Goal: Task Accomplishment & Management: Manage account settings

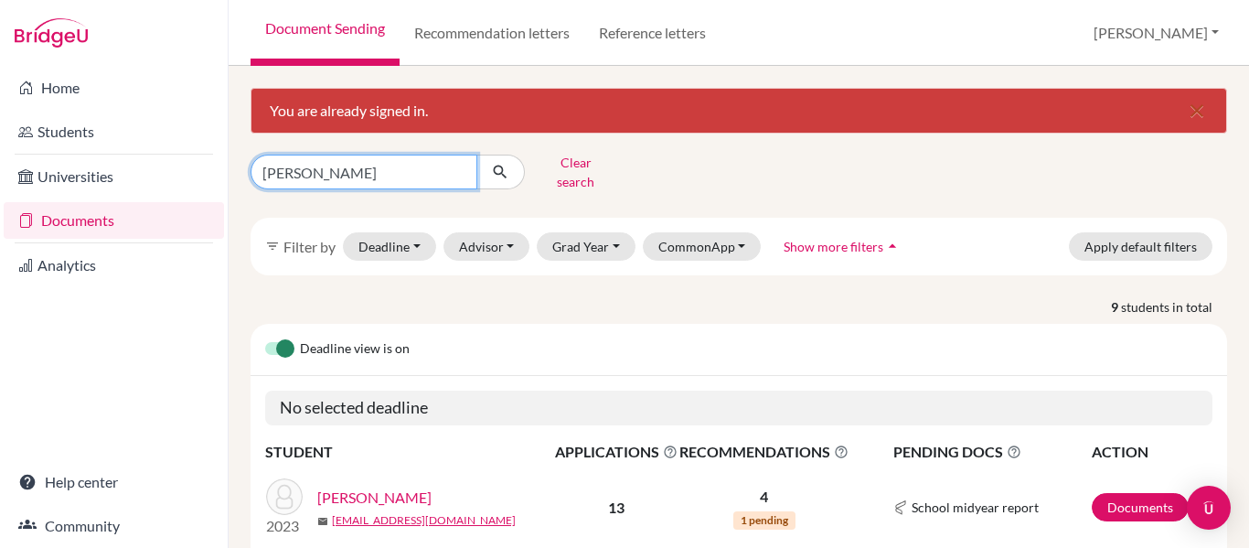
click at [313, 162] on input "rivera" at bounding box center [364, 172] width 227 height 35
type input "r"
type input "simon"
click at [489, 169] on button "submit" at bounding box center [500, 172] width 48 height 35
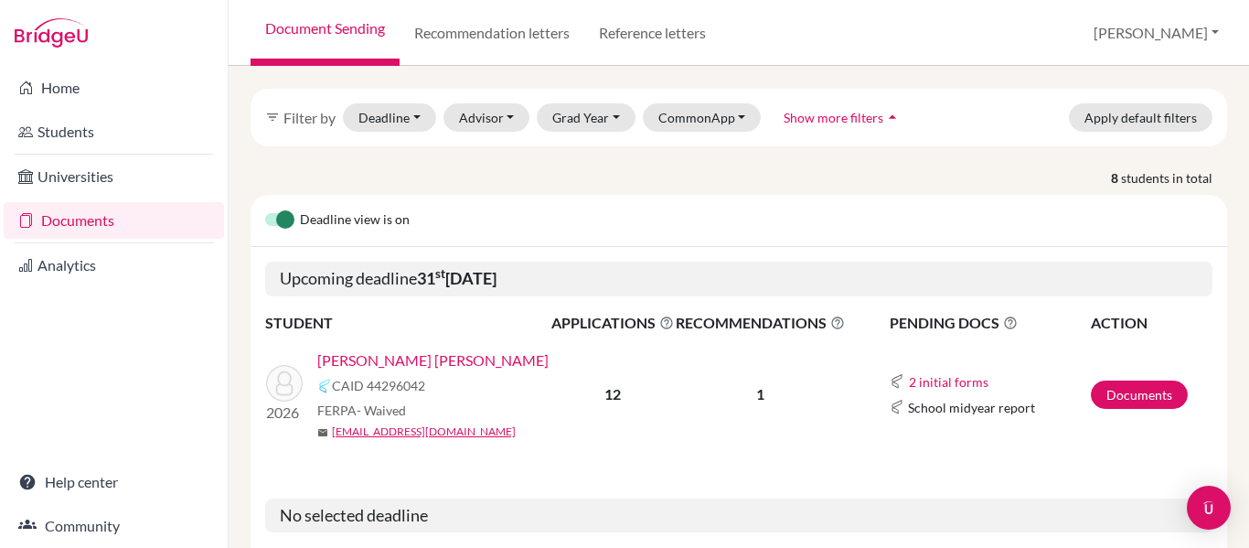
scroll to position [132, 0]
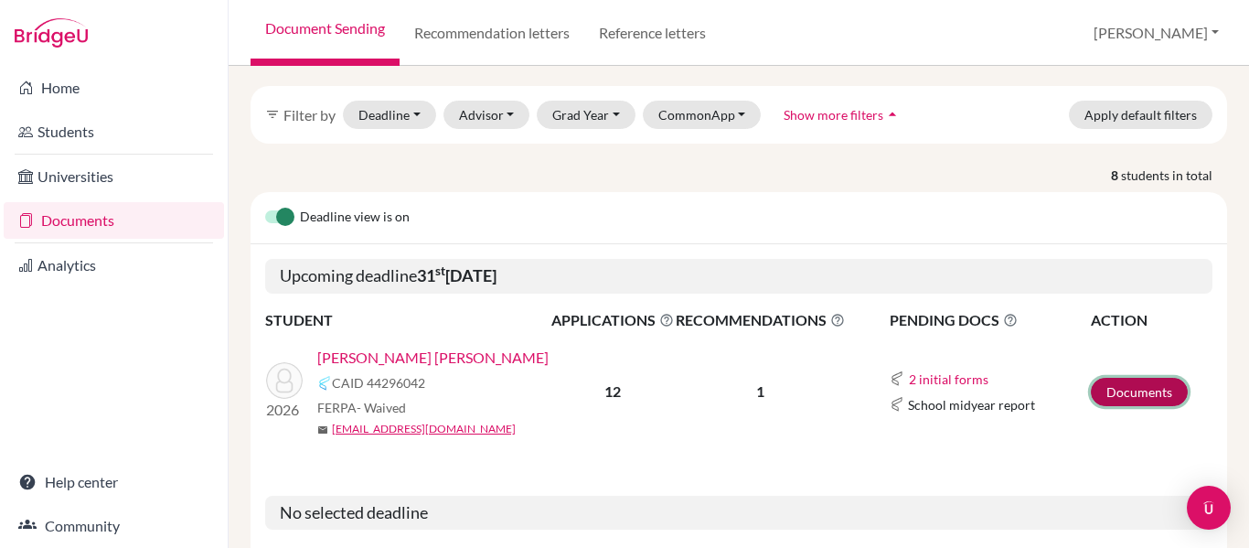
click at [1139, 378] on link "Documents" at bounding box center [1139, 392] width 97 height 28
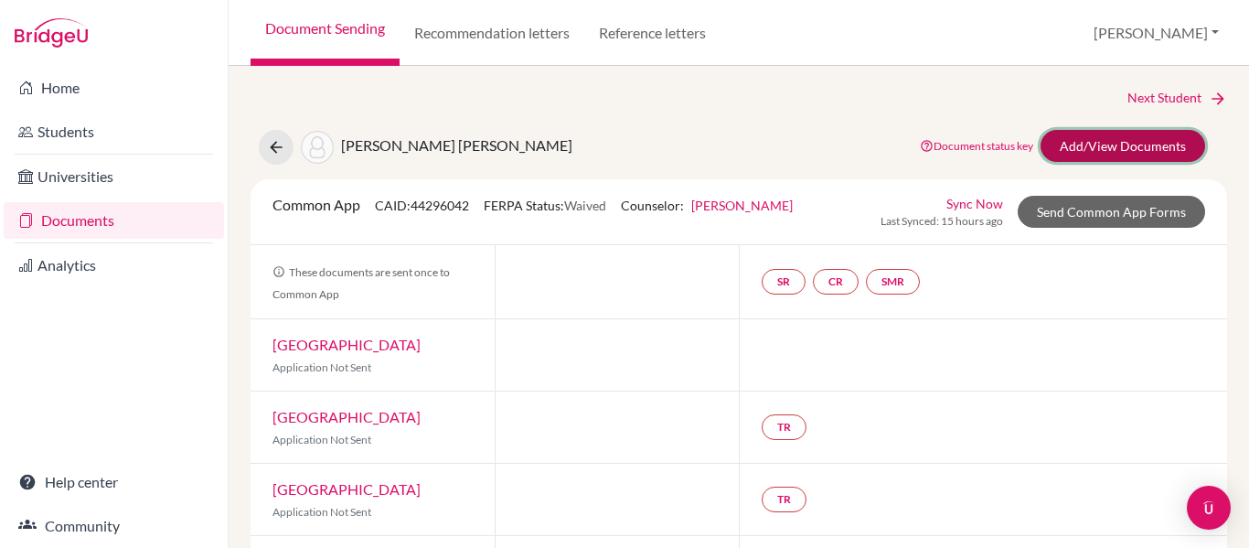
click at [1133, 145] on link "Add/View Documents" at bounding box center [1123, 146] width 165 height 32
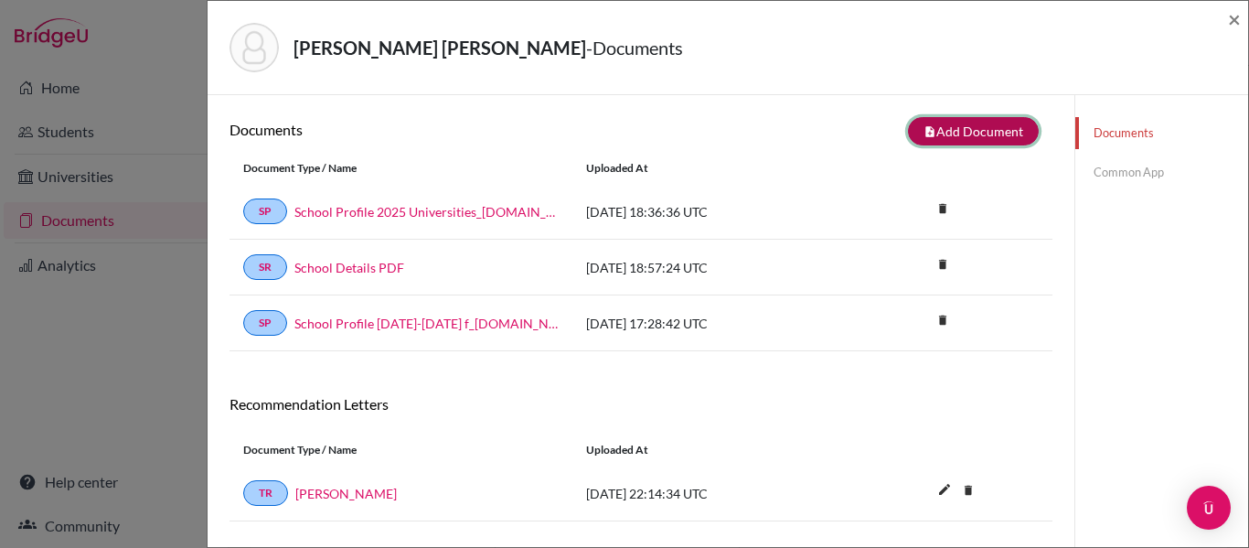
click at [978, 131] on button "note_add Add Document" at bounding box center [973, 131] width 131 height 28
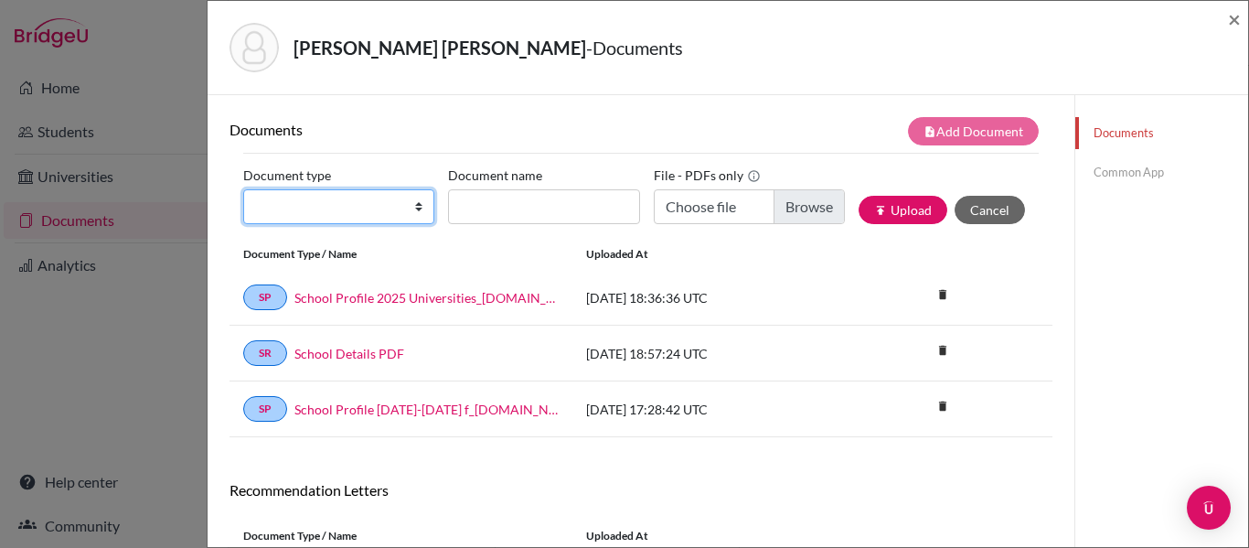
click at [315, 202] on select "Change explanation for Common App reports Counselor recommendation Internationa…" at bounding box center [338, 206] width 191 height 35
select select "5"
click at [243, 189] on select "Change explanation for Common App reports Counselor recommendation Internationa…" at bounding box center [338, 206] width 191 height 35
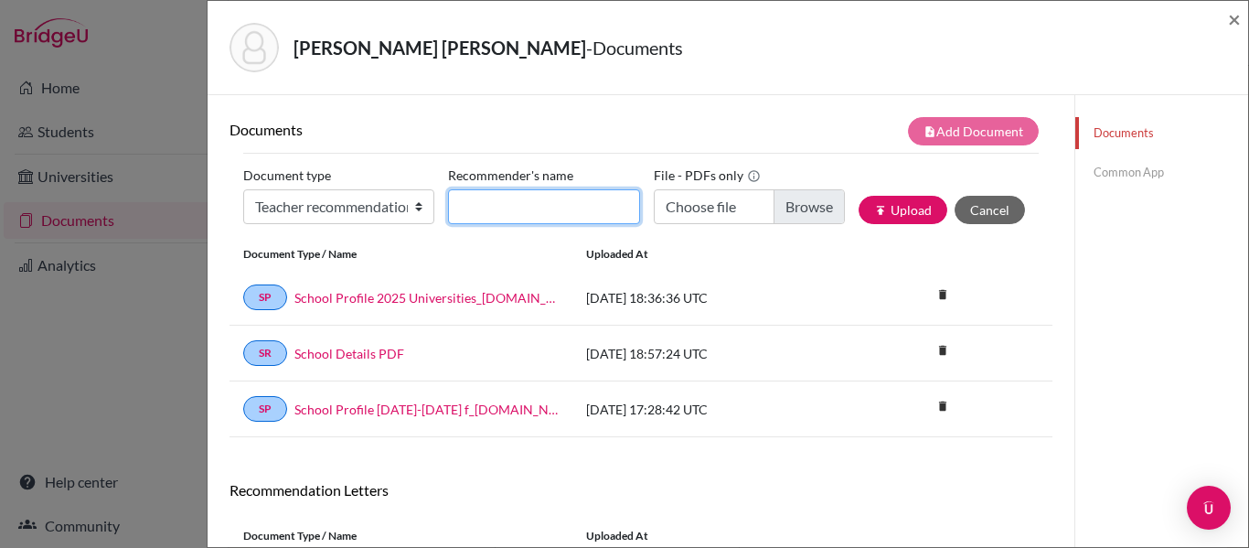
click at [506, 207] on input "Recommender's name" at bounding box center [543, 206] width 191 height 35
type input "Ms. Nehme's letter"
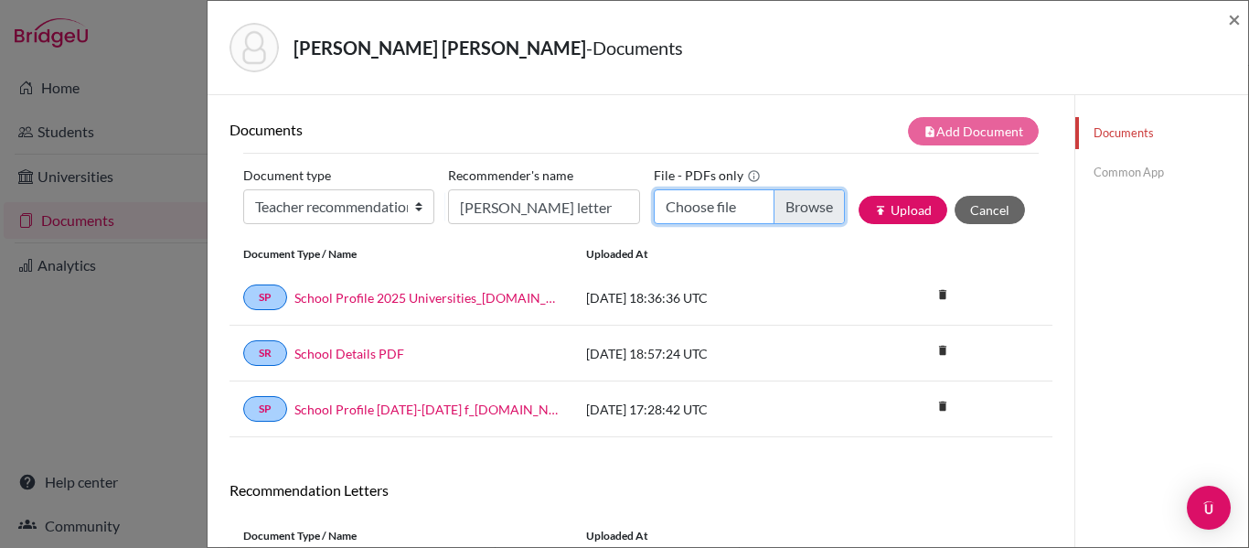
click at [813, 207] on input "Choose file" at bounding box center [749, 206] width 191 height 35
type input "C:\fakepath\Mia Gabrielle Simon.pdf"
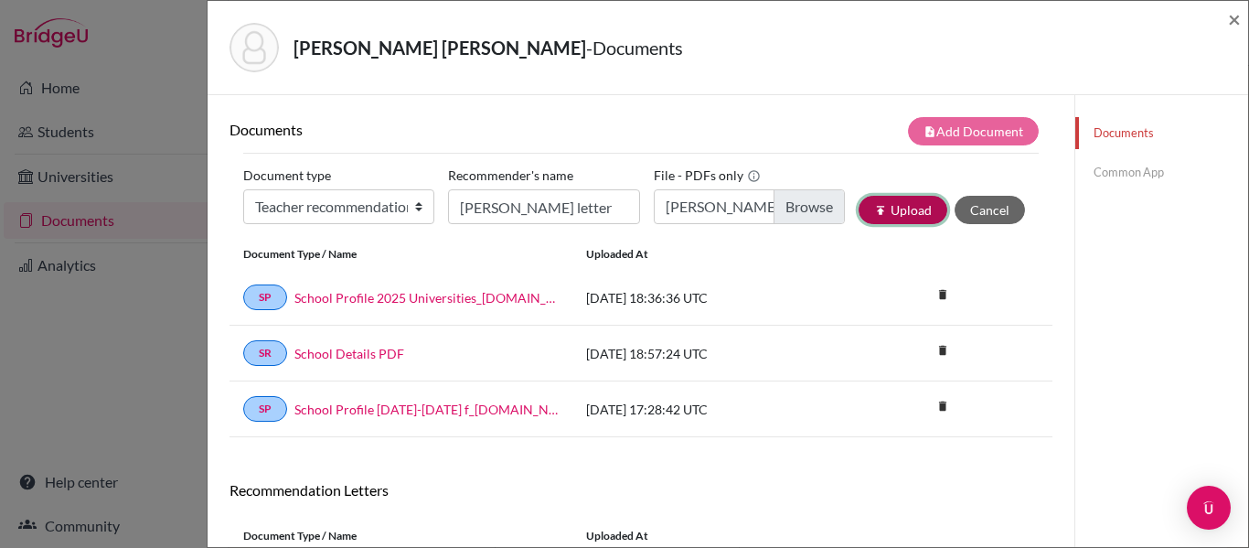
click at [915, 211] on button "publish Upload" at bounding box center [903, 210] width 89 height 28
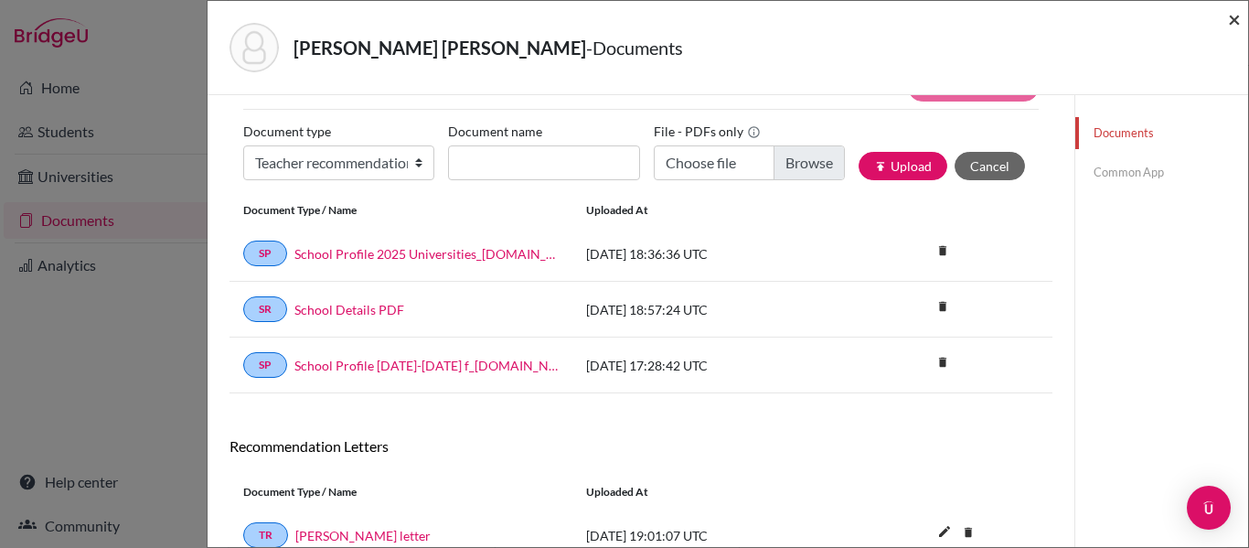
click at [1236, 18] on span "×" at bounding box center [1234, 18] width 13 height 27
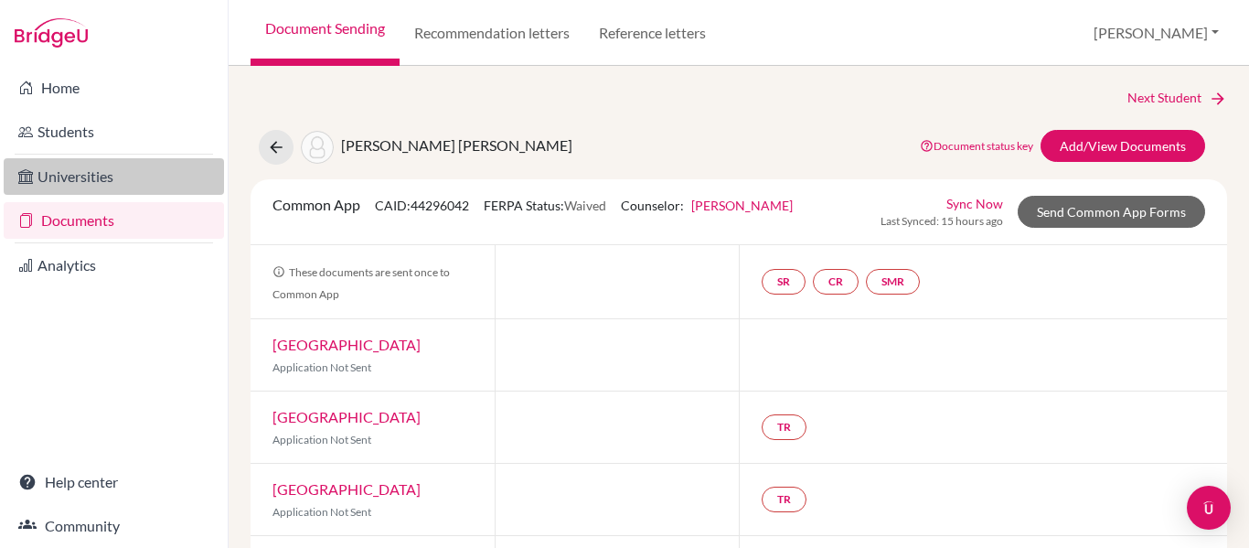
click at [80, 184] on link "Universities" at bounding box center [114, 176] width 220 height 37
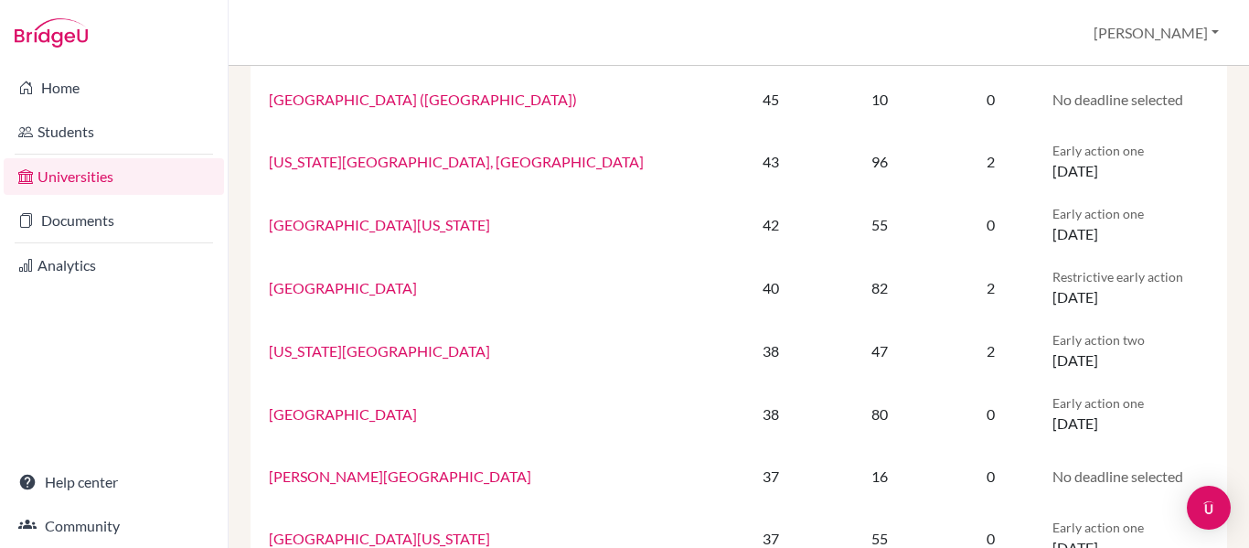
scroll to position [675, 0]
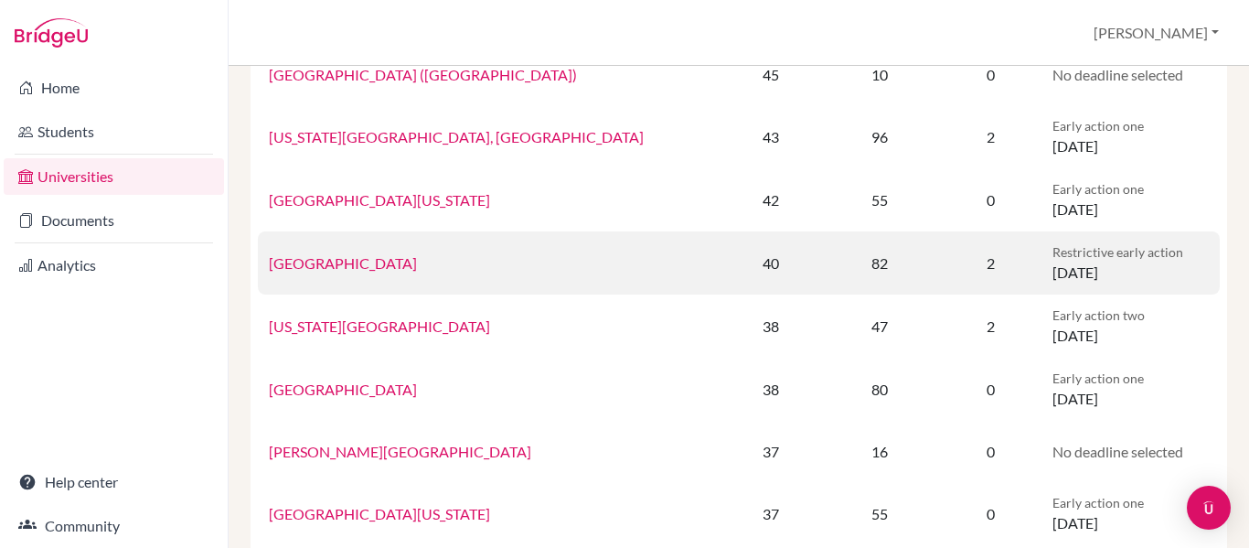
click at [401, 262] on link "University of Notre Dame" at bounding box center [343, 262] width 148 height 17
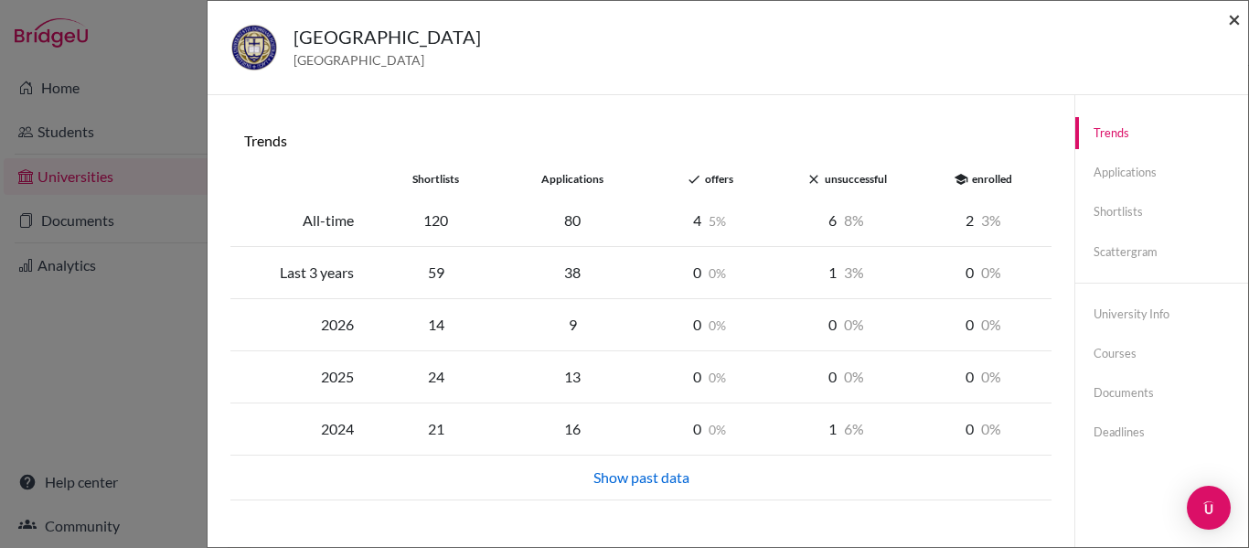
click at [1236, 19] on span "×" at bounding box center [1234, 18] width 13 height 27
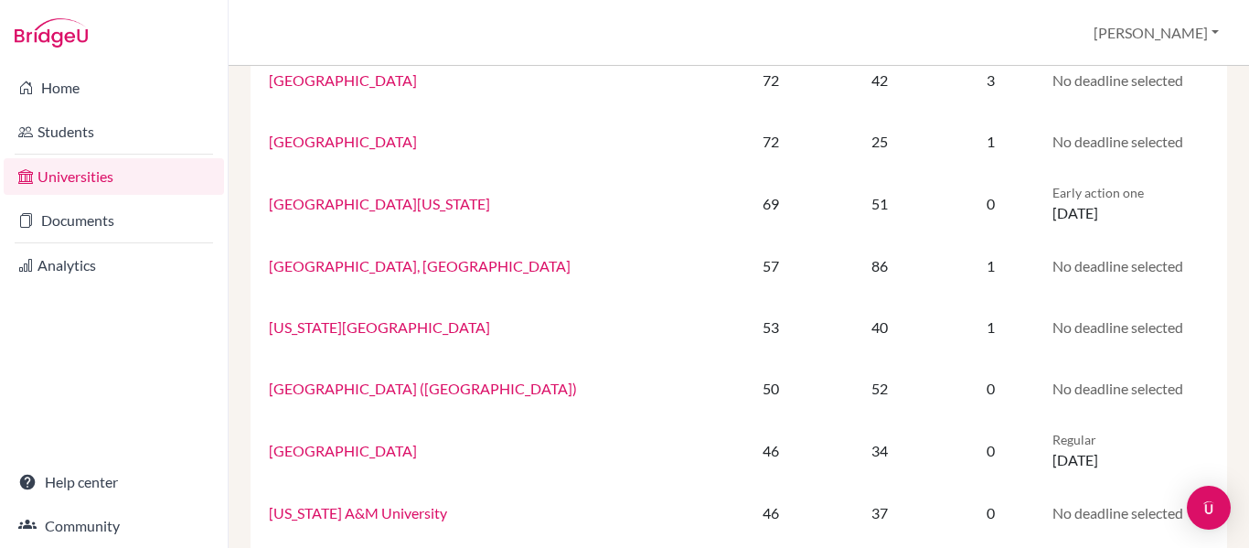
scroll to position [0, 0]
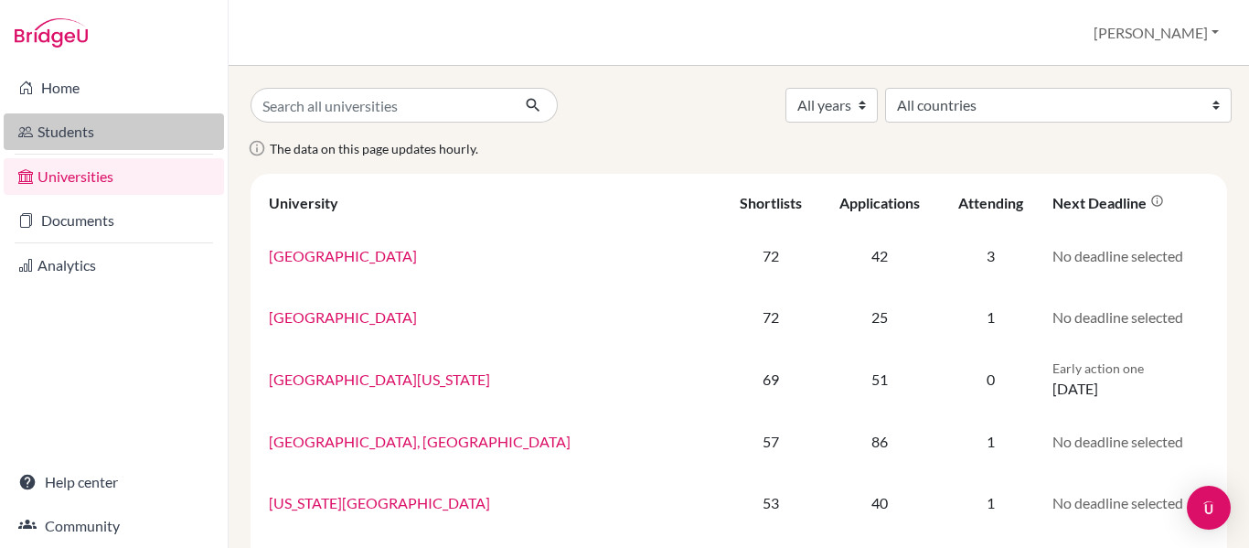
click at [78, 132] on link "Students" at bounding box center [114, 131] width 220 height 37
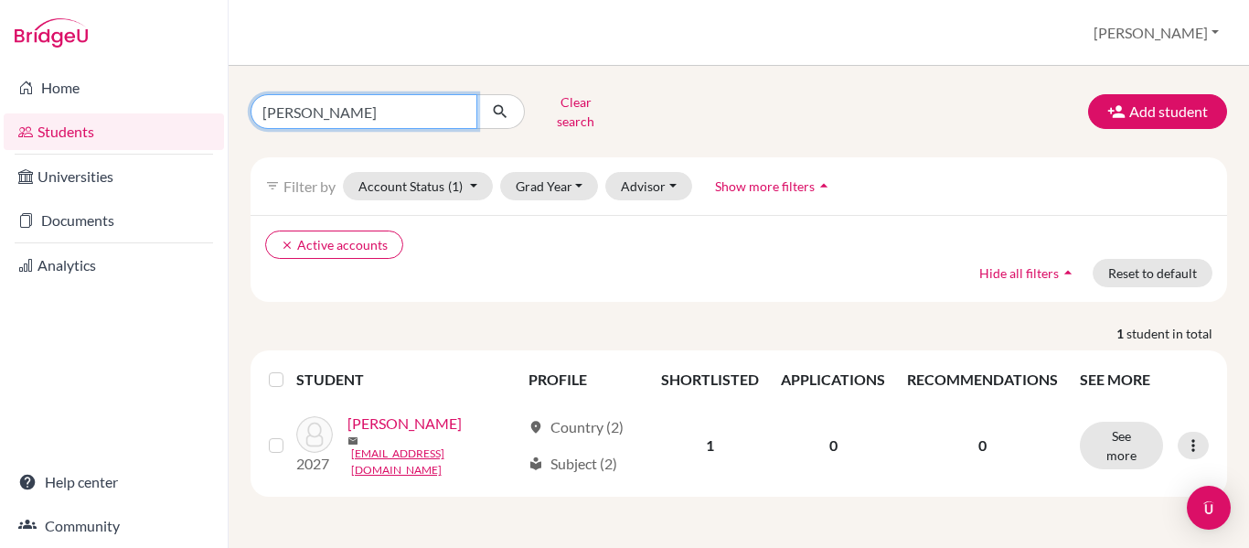
click at [339, 102] on input "[PERSON_NAME]" at bounding box center [364, 111] width 227 height 35
type input "j"
type input "[PERSON_NAME]"
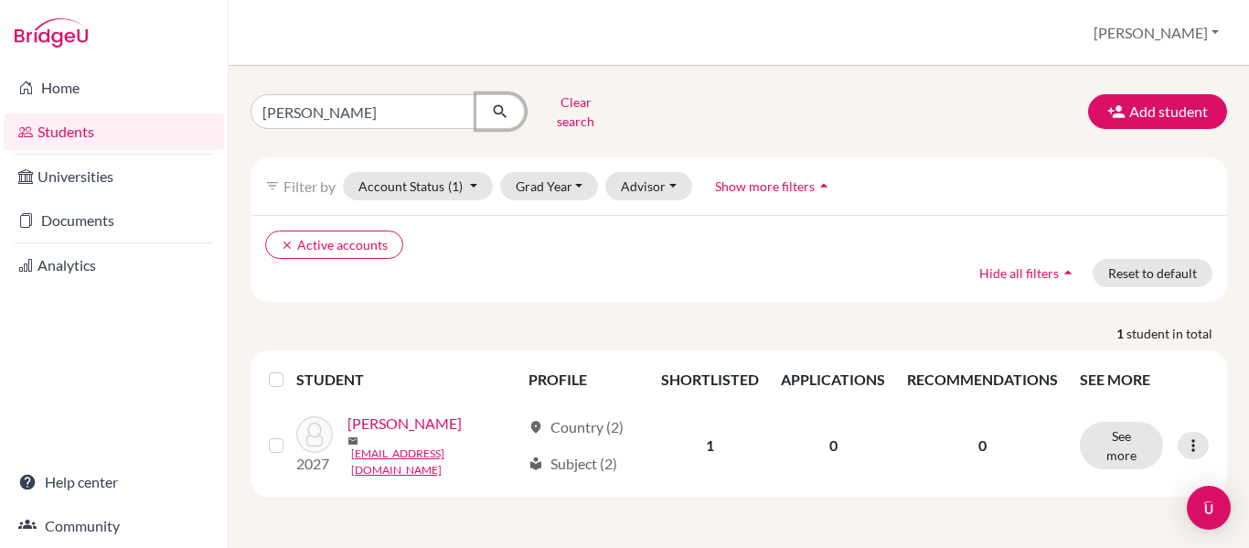
click at [502, 102] on icon "submit" at bounding box center [500, 111] width 18 height 18
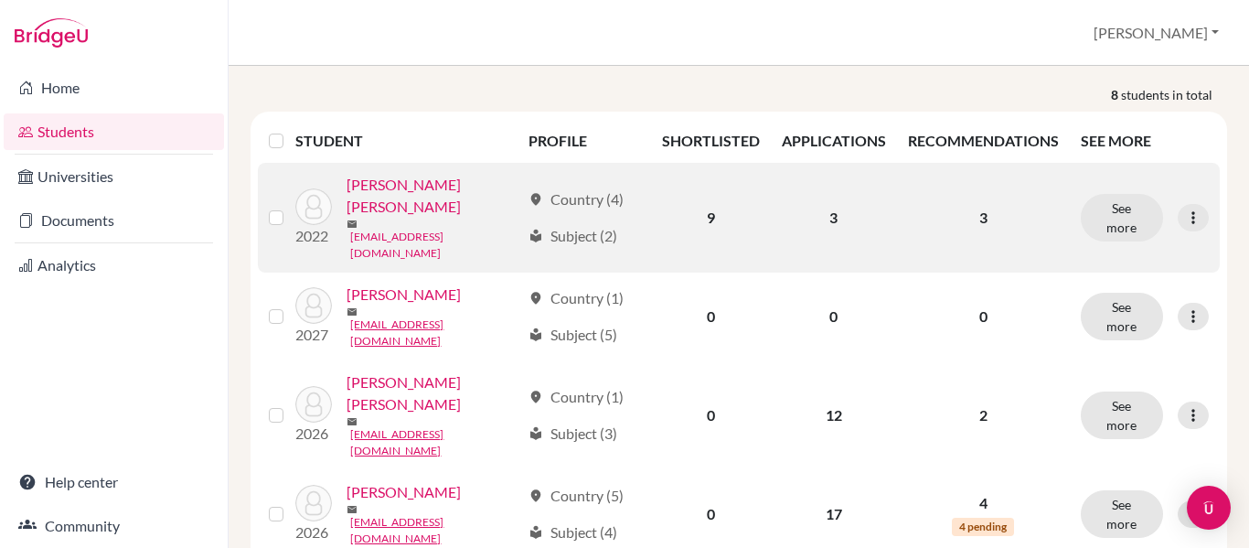
scroll to position [251, 0]
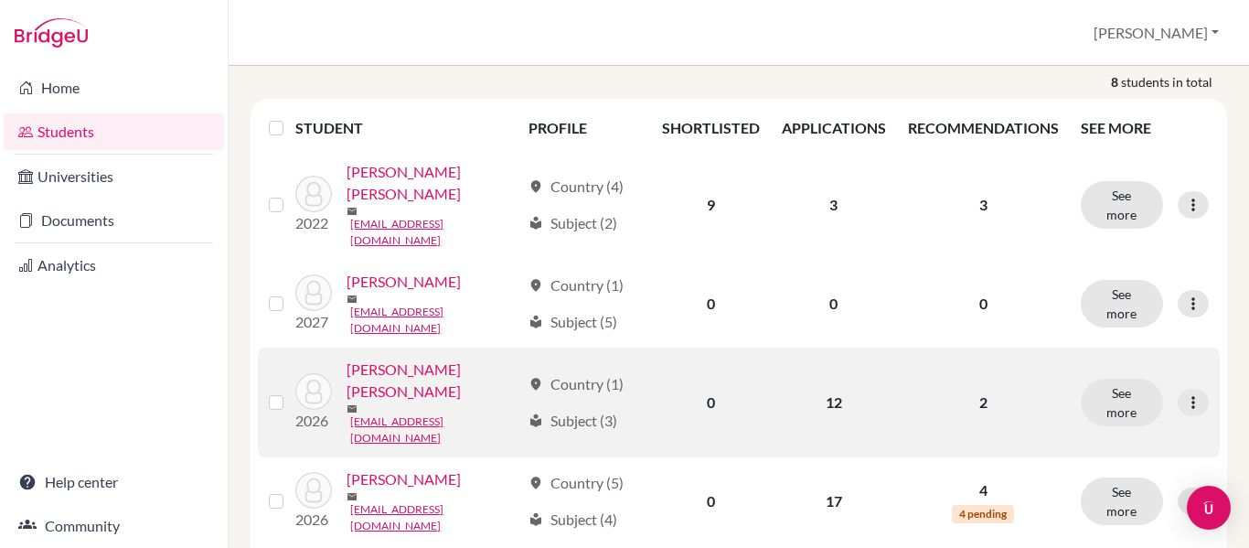
click at [423, 358] on link "[PERSON_NAME] [PERSON_NAME]" at bounding box center [434, 380] width 174 height 44
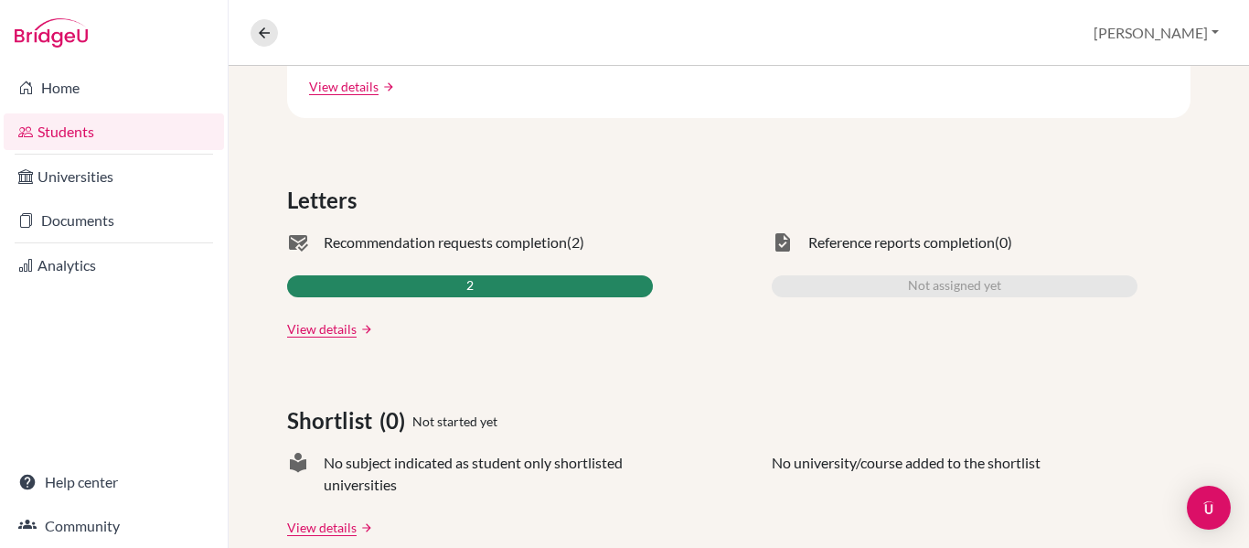
scroll to position [464, 0]
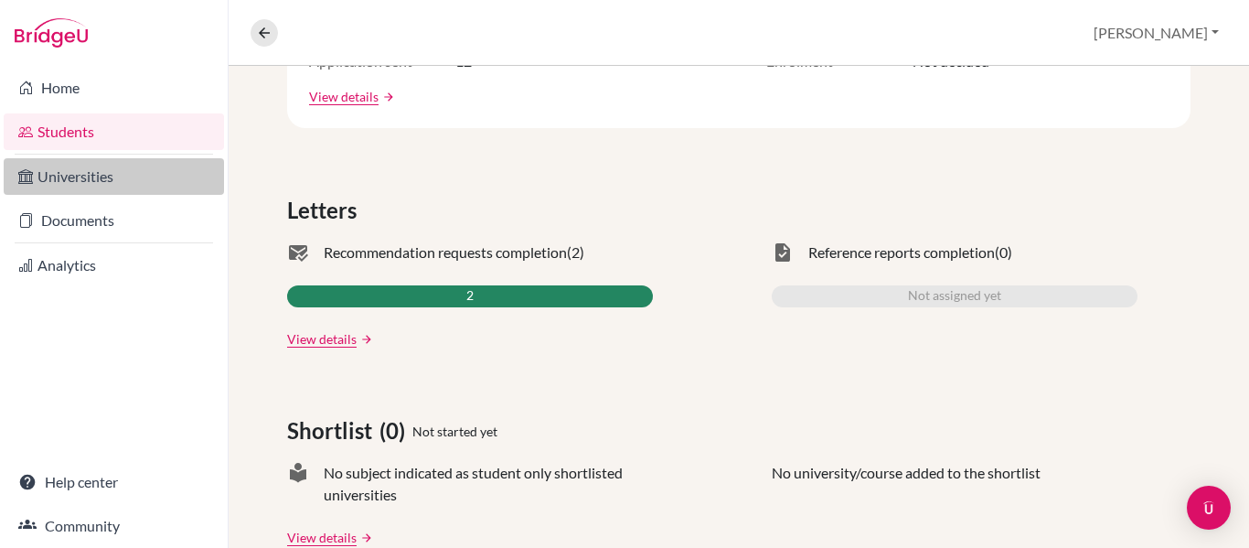
click at [111, 184] on link "Universities" at bounding box center [114, 176] width 220 height 37
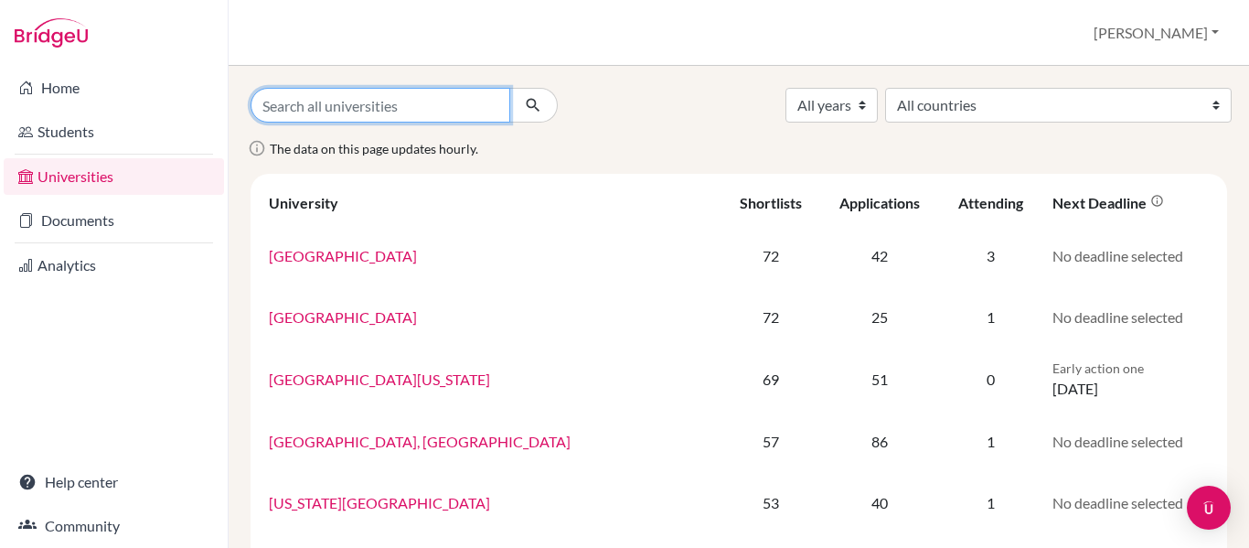
click at [359, 108] on input "Search all universities" at bounding box center [381, 105] width 260 height 35
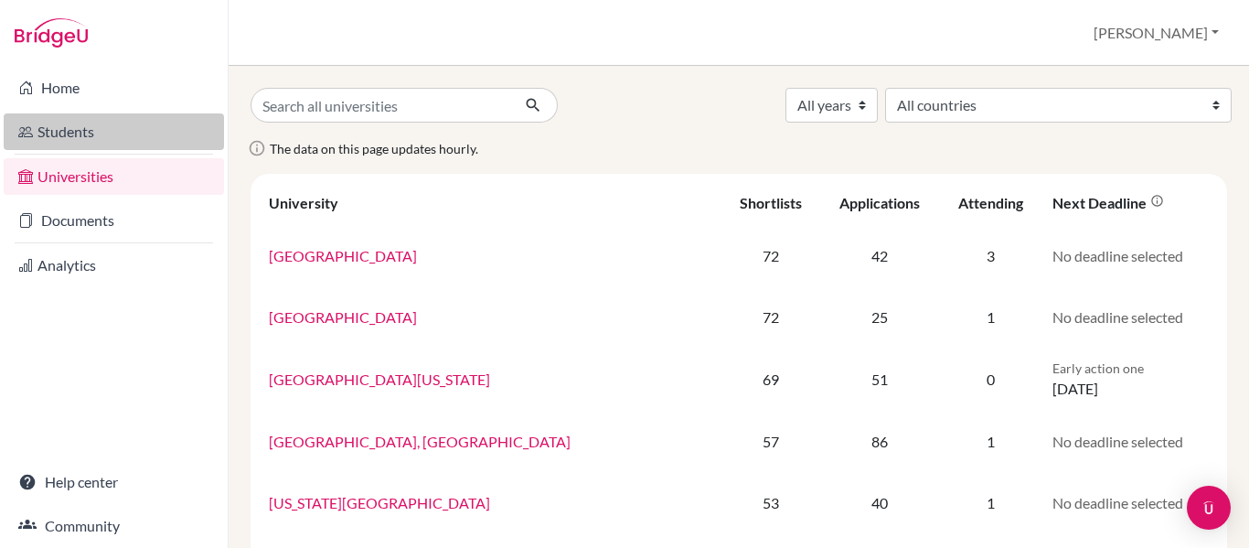
click at [69, 127] on link "Students" at bounding box center [114, 131] width 220 height 37
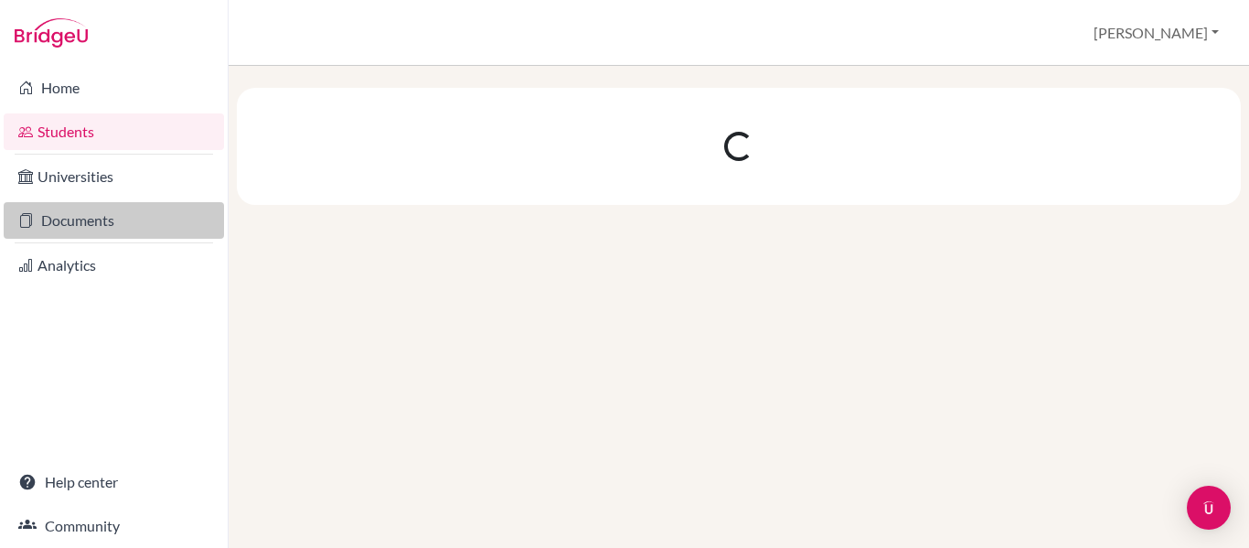
click at [65, 225] on link "Documents" at bounding box center [114, 220] width 220 height 37
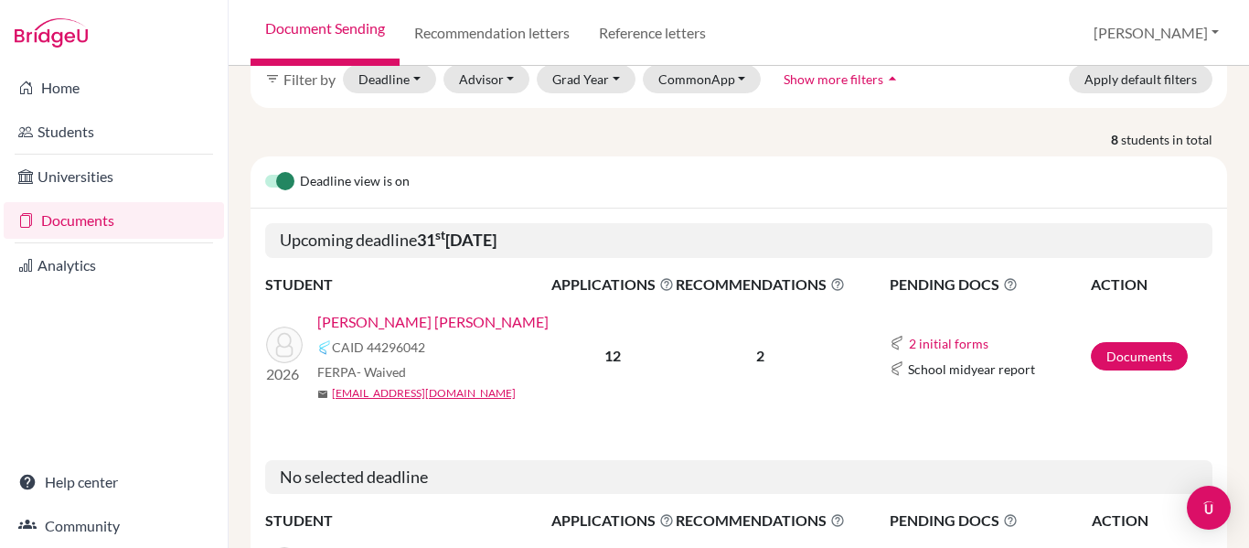
scroll to position [112, 0]
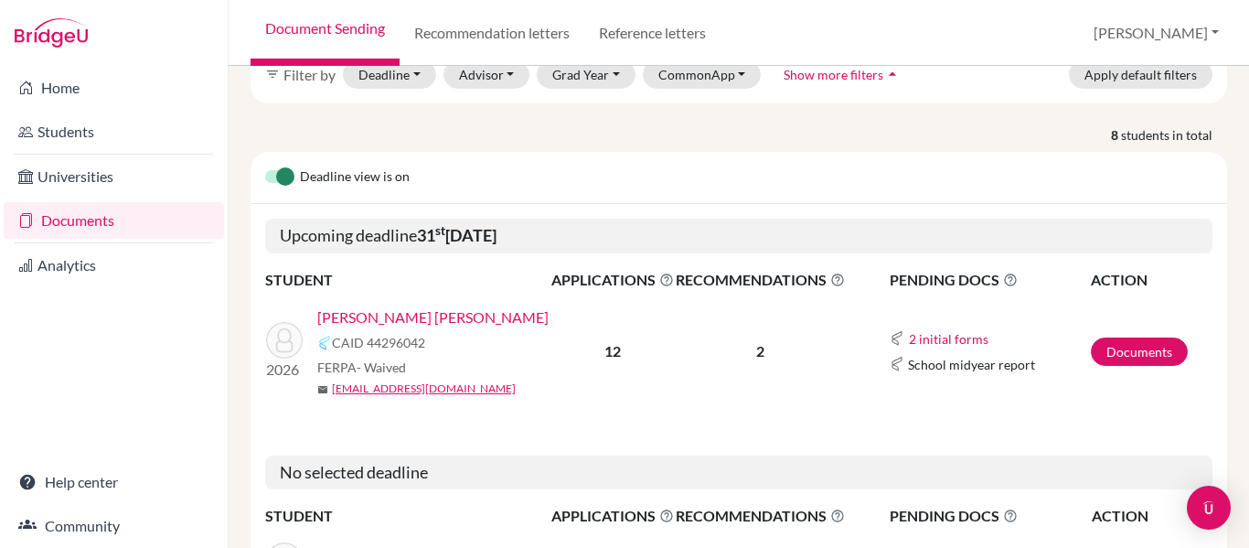
click at [420, 306] on link "[PERSON_NAME] [PERSON_NAME]" at bounding box center [432, 317] width 231 height 22
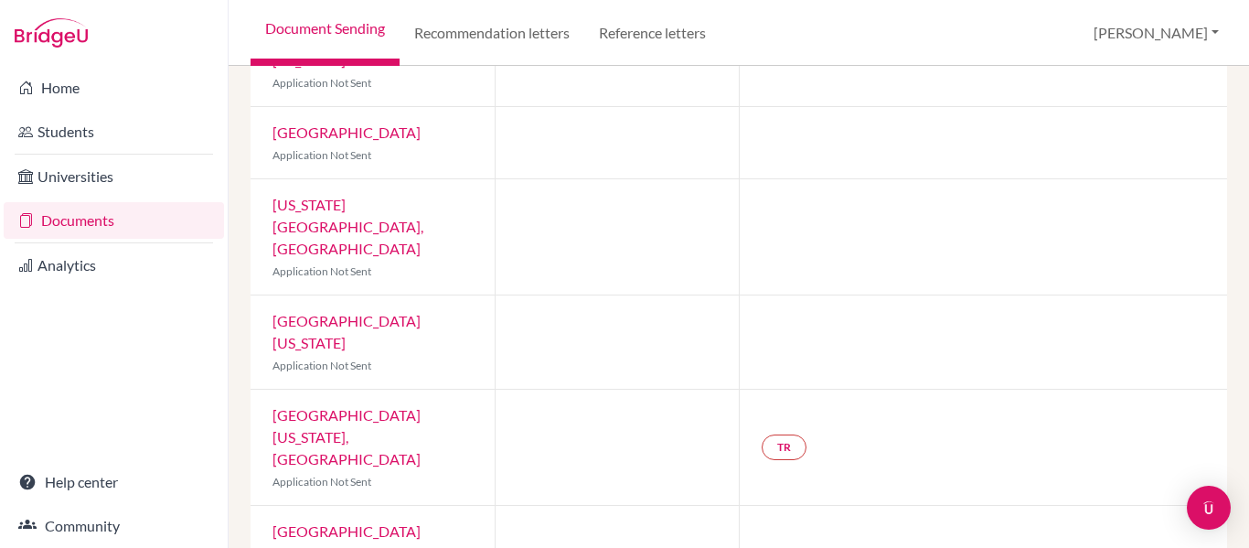
scroll to position [725, 0]
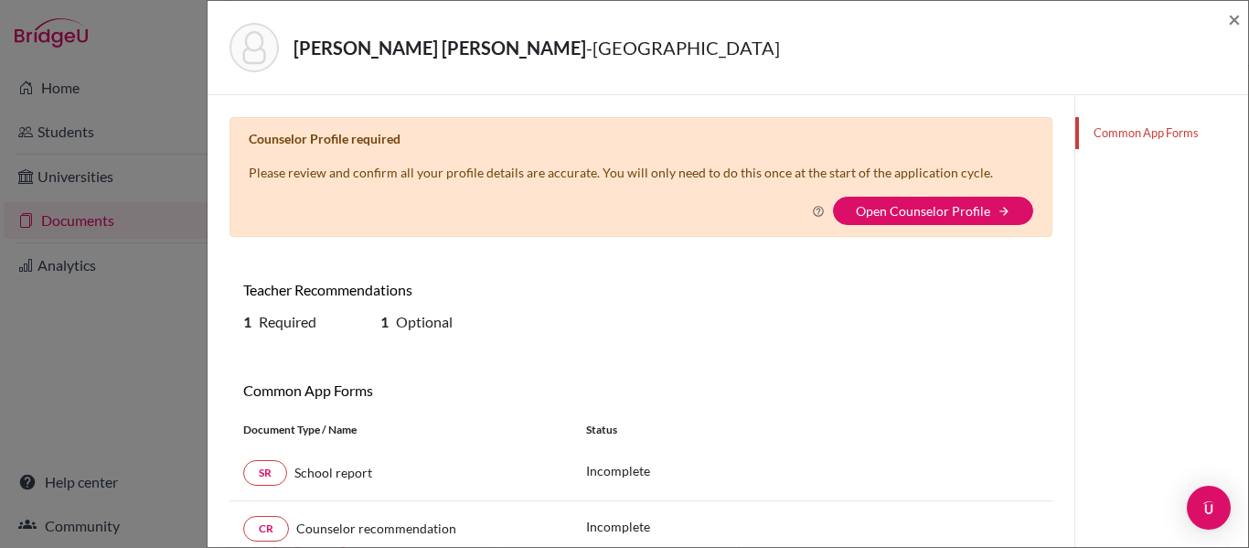
scroll to position [44, 0]
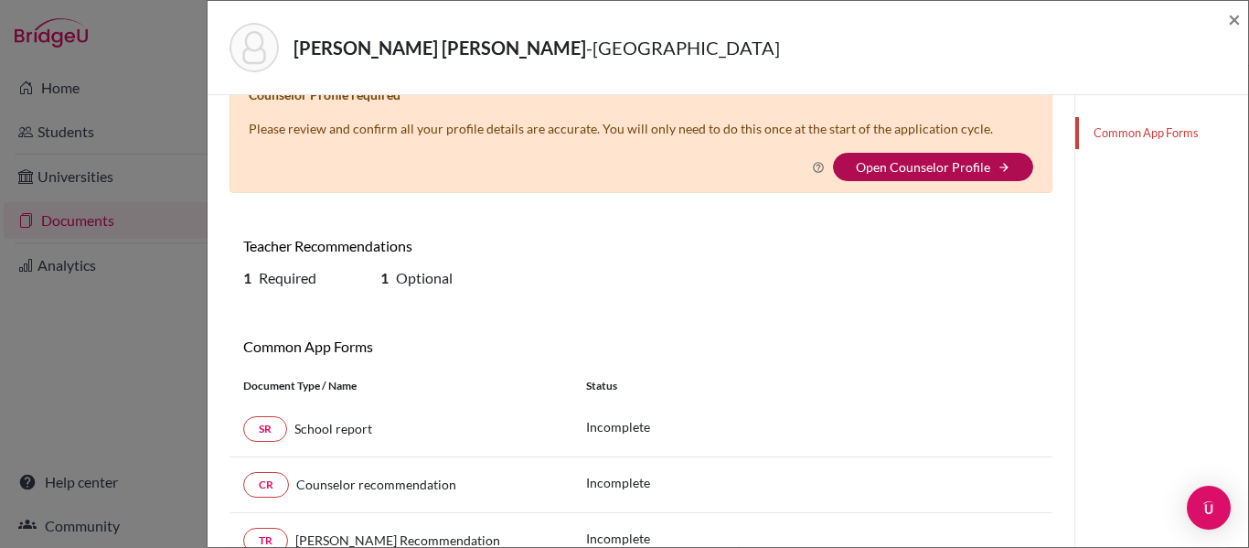
click at [943, 165] on link "Open Counselor Profile" at bounding box center [923, 167] width 134 height 16
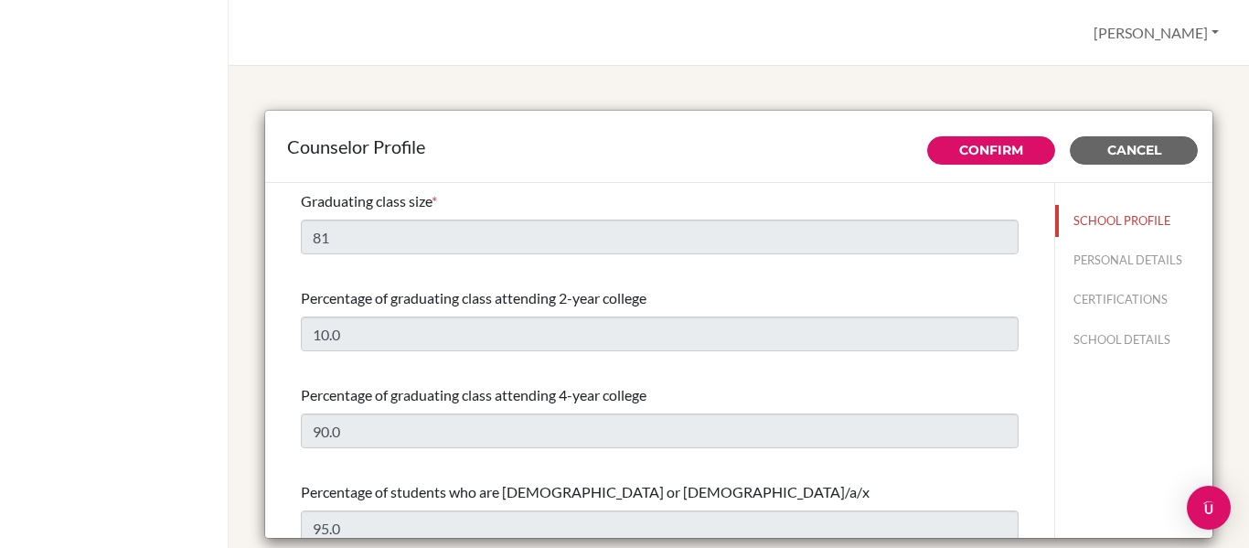
select select "0"
select select "349837"
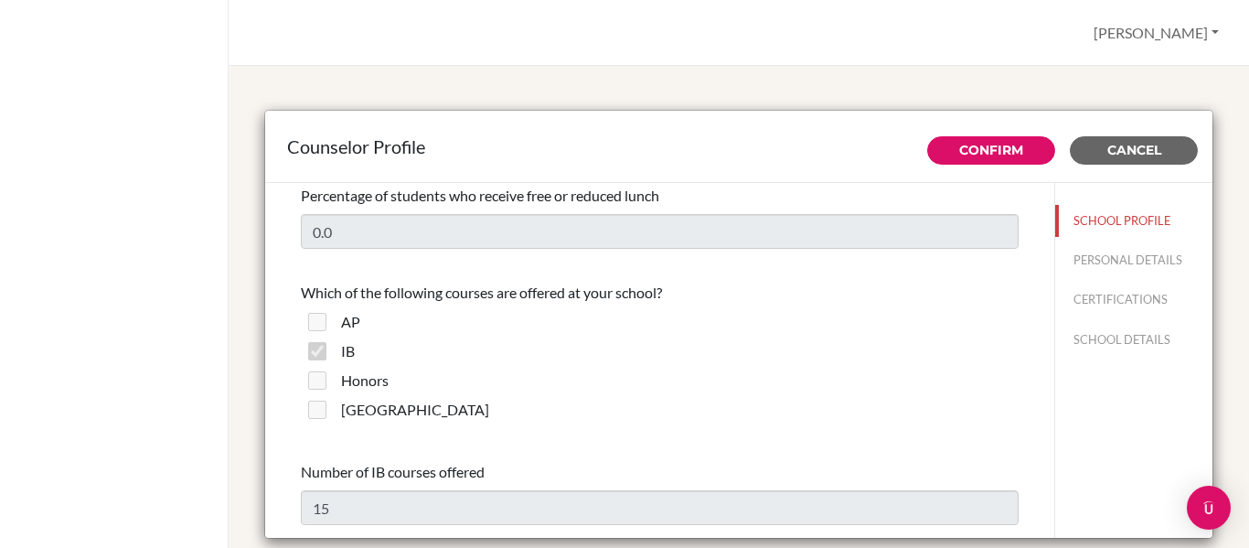
scroll to position [1170, 0]
click at [981, 144] on link "Confirm" at bounding box center [991, 150] width 64 height 16
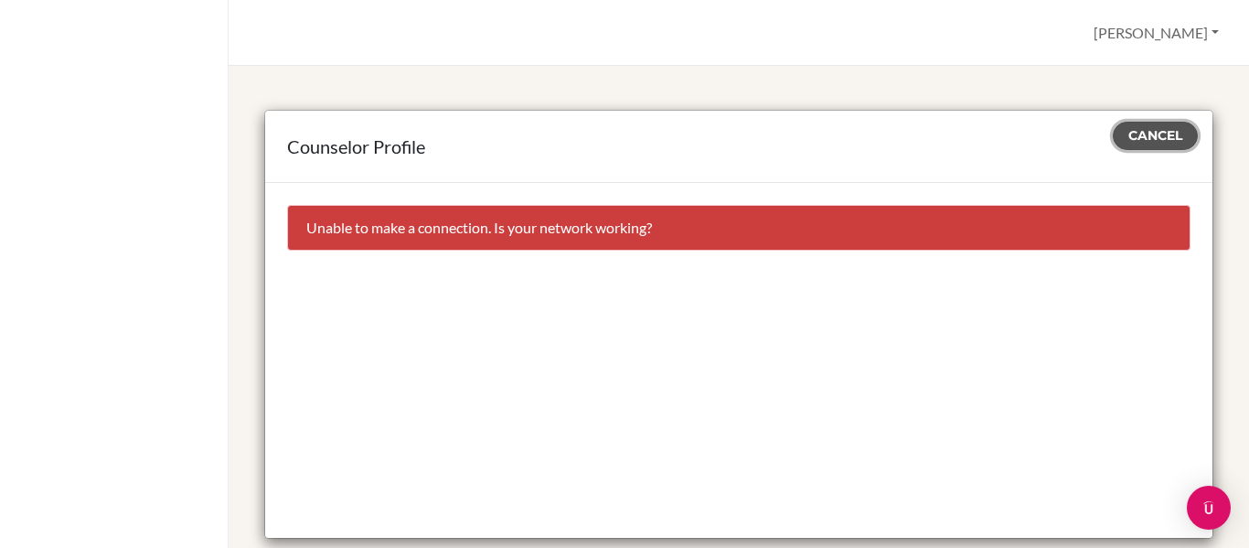
click at [1158, 134] on span "Cancel" at bounding box center [1156, 135] width 54 height 16
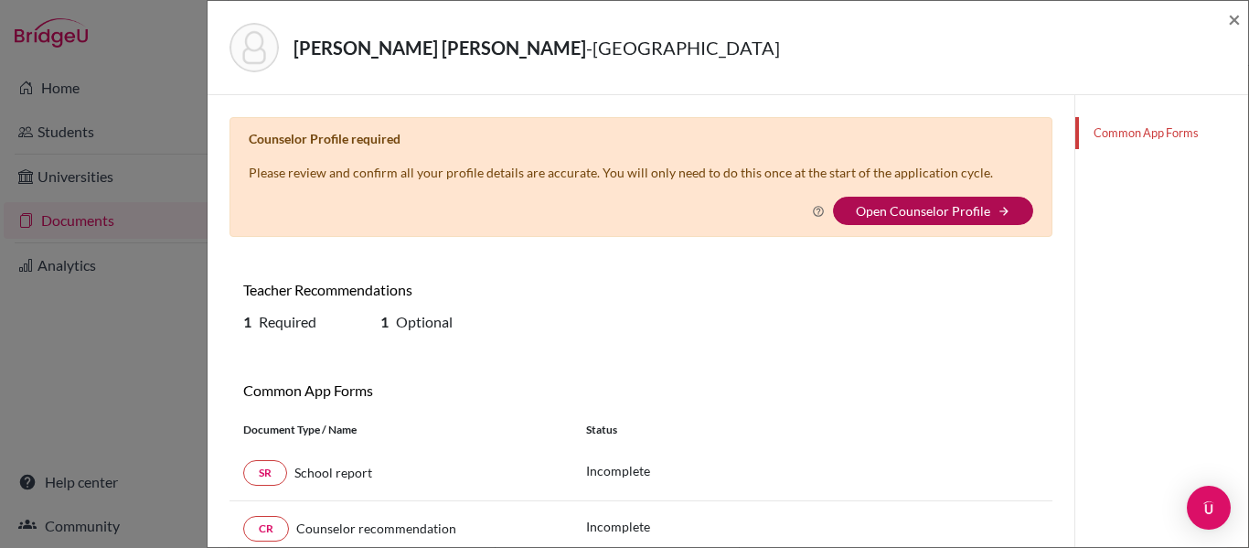
click at [936, 209] on link "Open Counselor Profile" at bounding box center [923, 211] width 134 height 16
